Goal: Task Accomplishment & Management: Complete application form

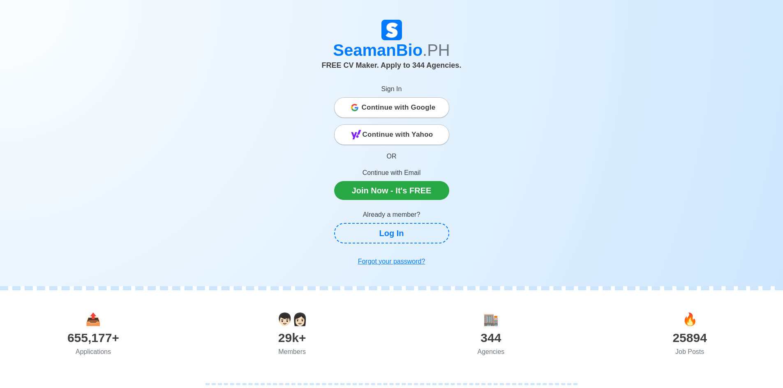
click at [402, 112] on span "Continue with Google" at bounding box center [399, 107] width 74 height 16
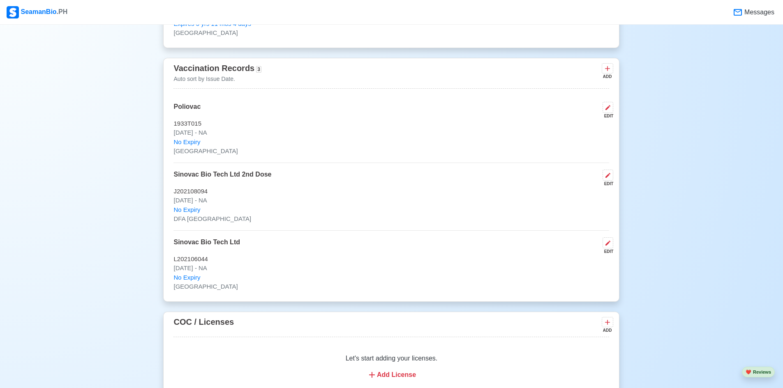
scroll to position [781, 0]
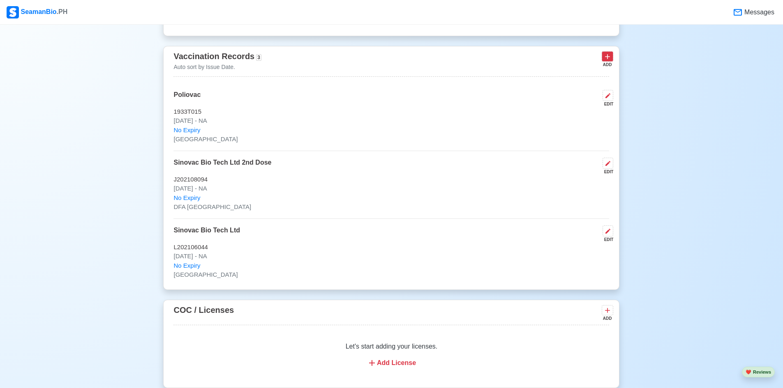
click at [604, 59] on icon at bounding box center [607, 57] width 8 height 8
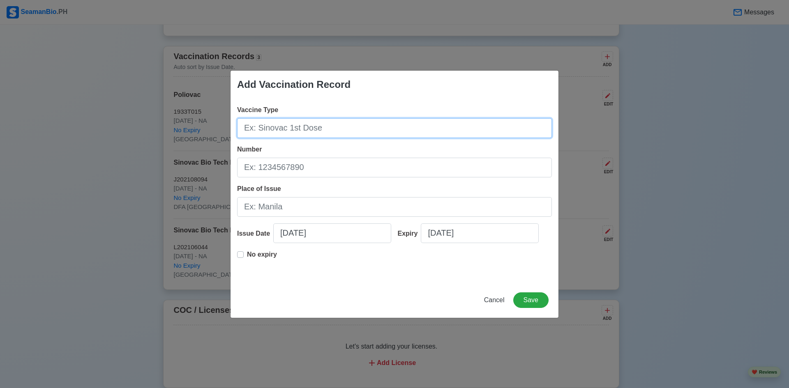
click at [403, 127] on input "Vaccine Type" at bounding box center [394, 128] width 315 height 20
type input "Yellow Fever"
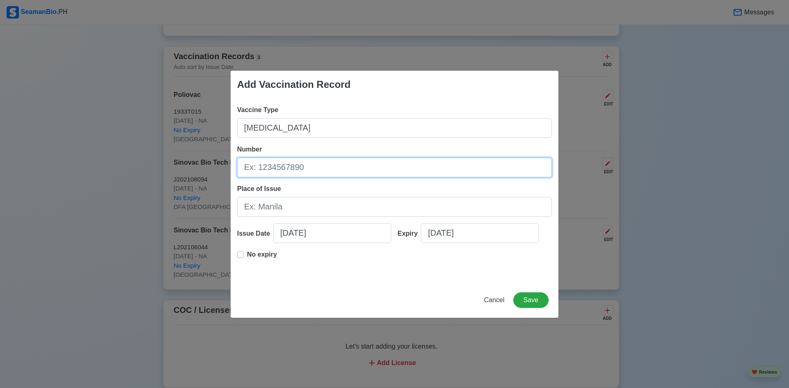
click at [315, 173] on input "Number" at bounding box center [394, 168] width 315 height 20
type input "Y3A06"
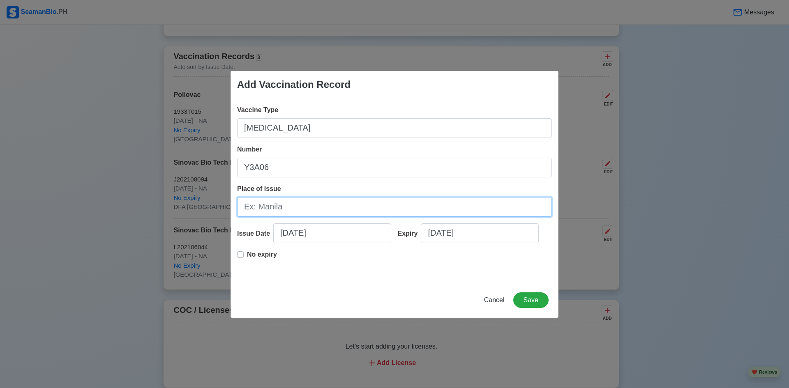
click at [310, 204] on input "Place of Issue" at bounding box center [394, 207] width 315 height 20
type input "Manila"
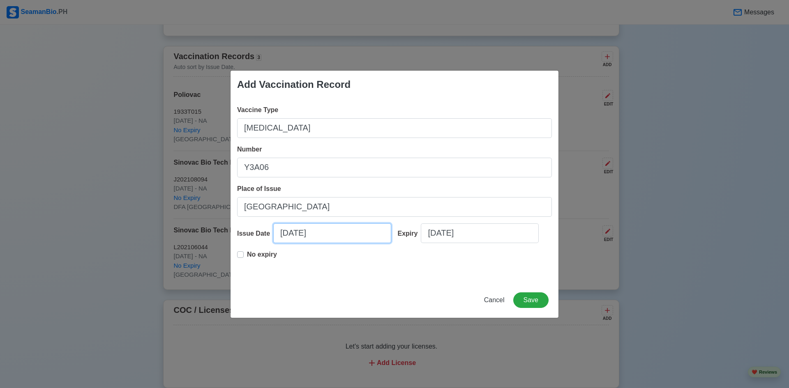
select select "****"
select select "******"
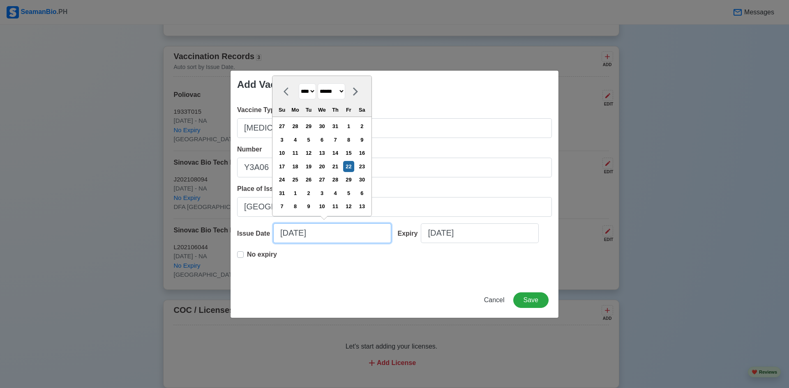
click at [295, 234] on input "08/22/2025" at bounding box center [332, 234] width 118 height 20
click at [311, 167] on div "19" at bounding box center [308, 166] width 11 height 11
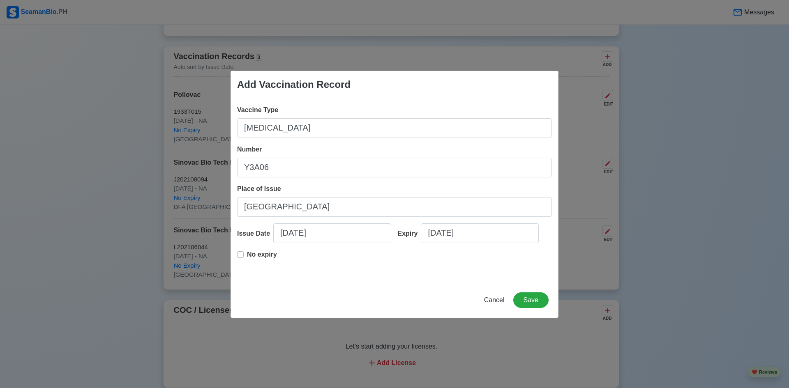
type input "08/19/2025"
click at [263, 256] on p "No expiry" at bounding box center [262, 255] width 30 height 10
type input "08/19/2025"
click at [543, 296] on button "Save" at bounding box center [530, 301] width 35 height 16
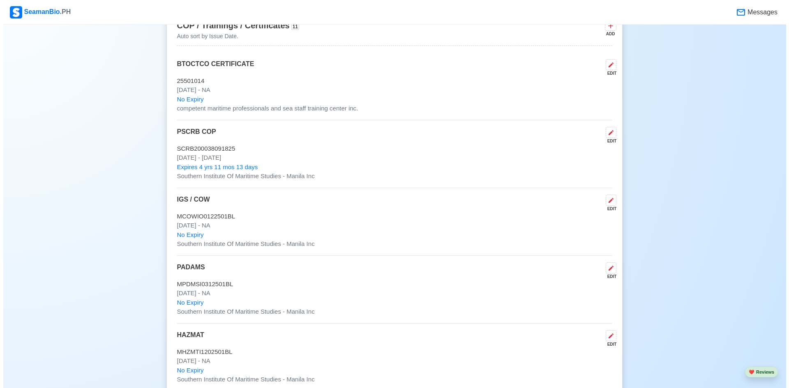
scroll to position [1192, 0]
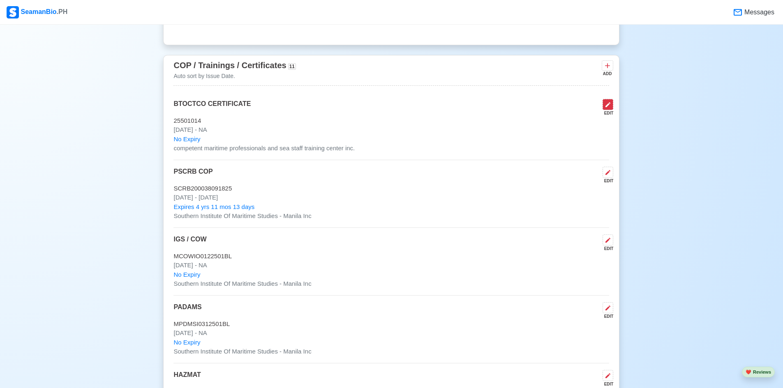
click at [608, 108] on icon at bounding box center [608, 105] width 7 height 7
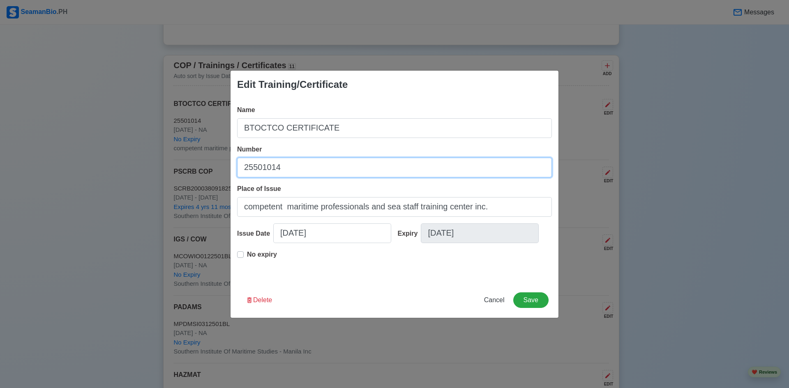
click at [355, 166] on input "25501014" at bounding box center [394, 168] width 315 height 20
type input "255010140567"
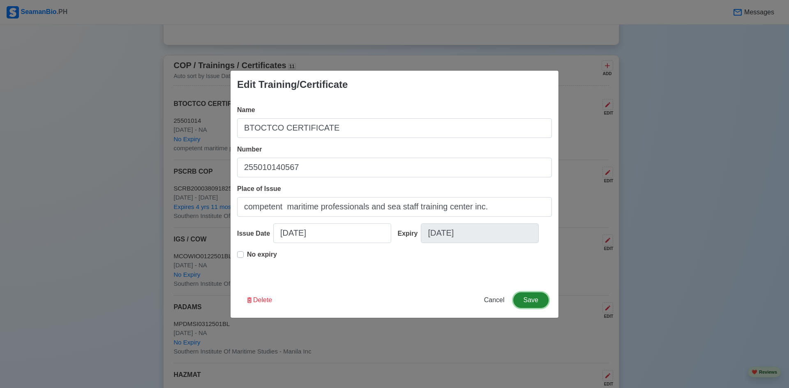
click at [528, 298] on button "Save" at bounding box center [530, 301] width 35 height 16
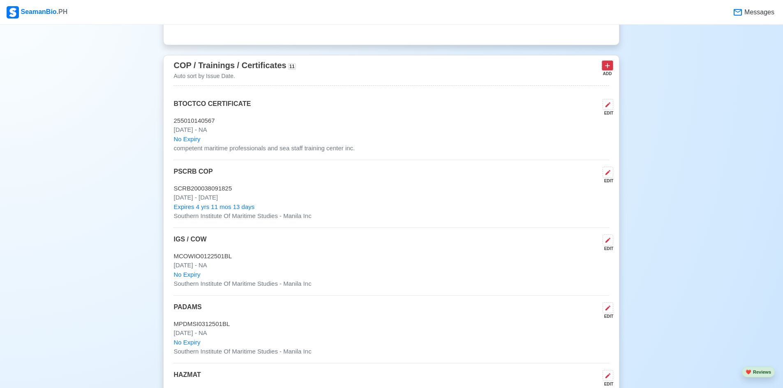
click at [608, 64] on button at bounding box center [608, 65] width 12 height 10
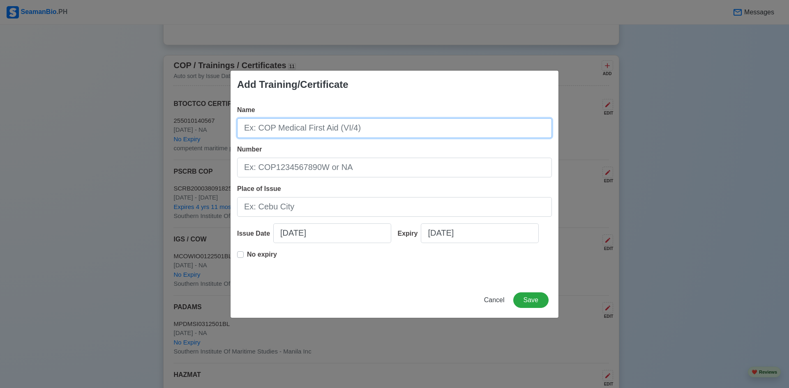
click at [395, 138] on input "Name" at bounding box center [394, 128] width 315 height 20
type input "MARITIME ENGLISH"
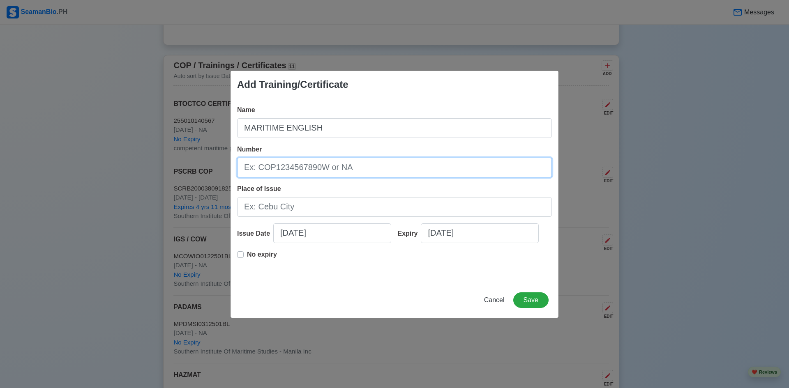
click at [384, 164] on input "Number" at bounding box center [394, 168] width 315 height 20
type input "MMECR-050-25-4355"
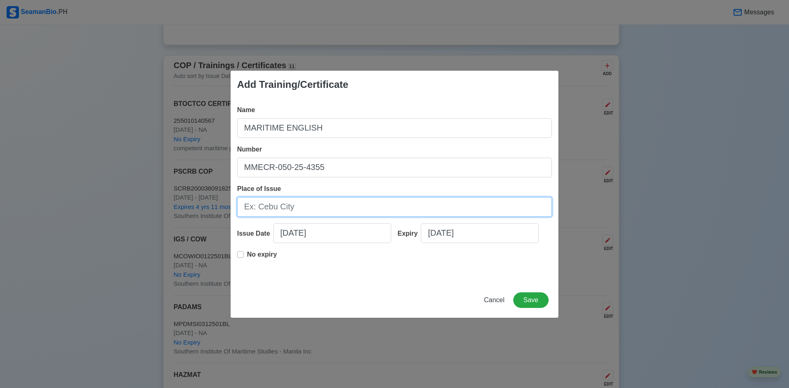
click at [377, 198] on input "Place of Issue" at bounding box center [394, 207] width 315 height 20
type input "Southern Institute Of Maritime Studies - Manila Inc"
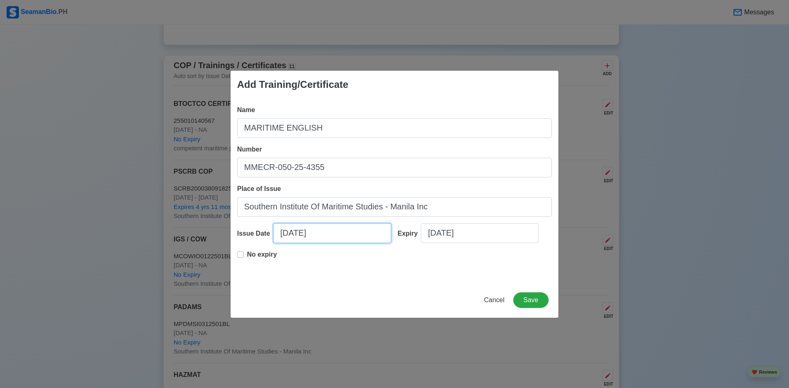
select select "****"
select select "******"
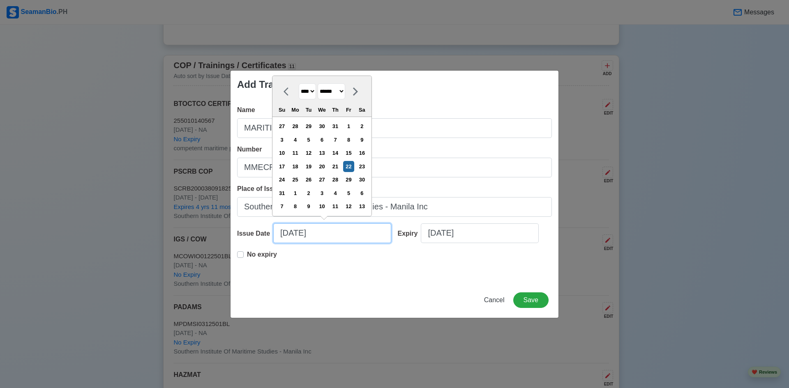
click at [278, 233] on input "08/22/2025" at bounding box center [332, 234] width 118 height 20
click at [301, 166] on div "18" at bounding box center [295, 166] width 11 height 11
type input "08/18/2025"
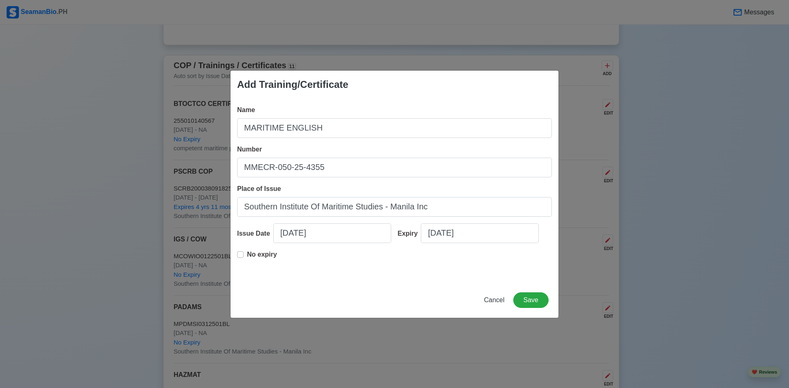
click at [246, 252] on div "No expiry" at bounding box center [257, 258] width 40 height 16
click at [247, 256] on label "No expiry" at bounding box center [262, 258] width 30 height 16
type input "08/18/2025"
click at [541, 298] on button "Save" at bounding box center [530, 301] width 35 height 16
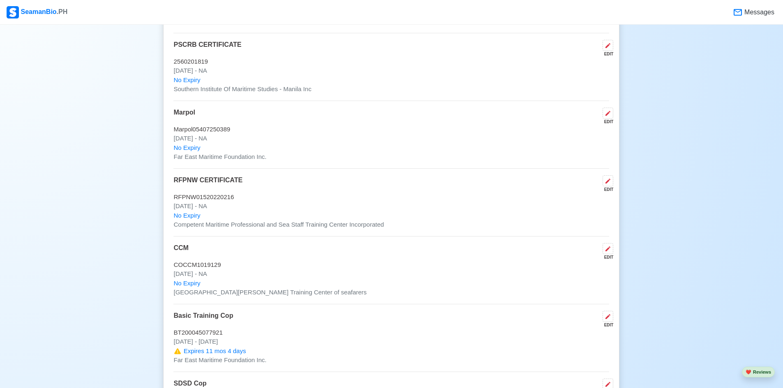
scroll to position [1684, 0]
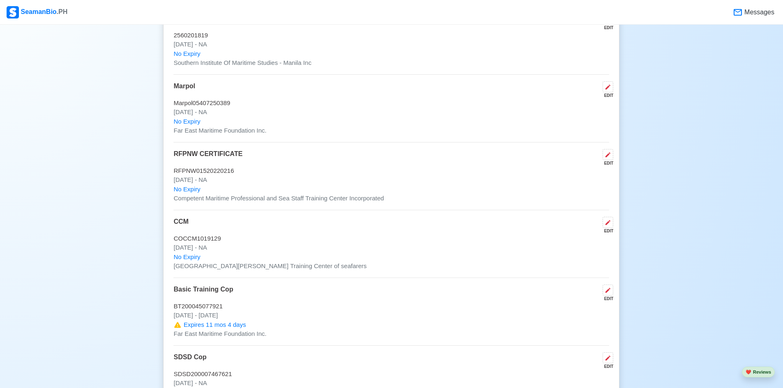
drag, startPoint x: 118, startPoint y: 132, endPoint x: 683, endPoint y: 104, distance: 565.1
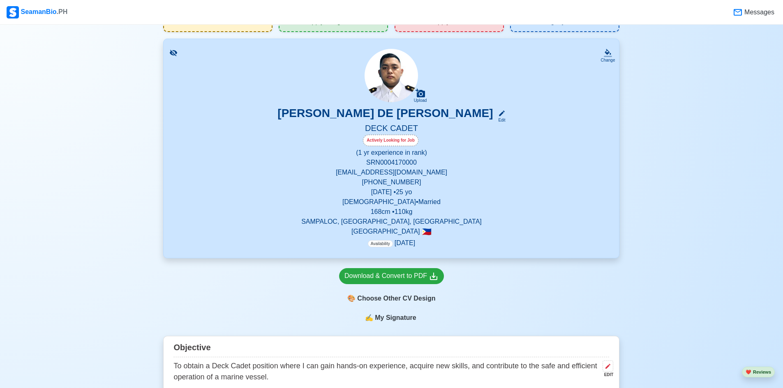
scroll to position [123, 0]
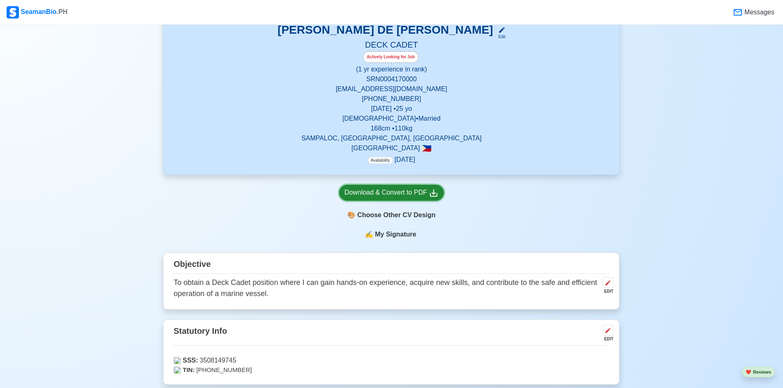
click at [388, 189] on div "Download & Convert to PDF" at bounding box center [391, 193] width 94 height 10
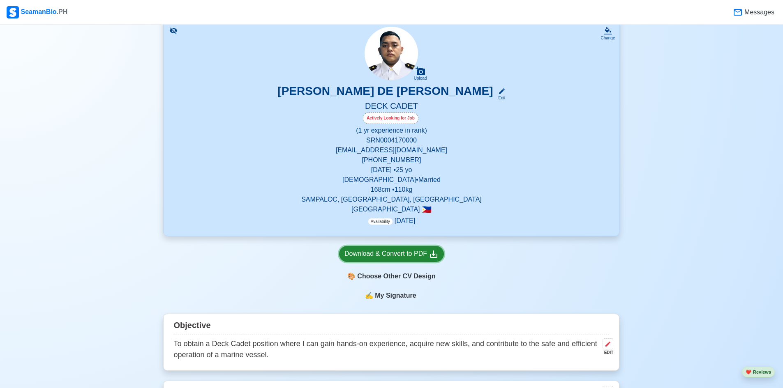
scroll to position [41, 0]
